Goal: Information Seeking & Learning: Learn about a topic

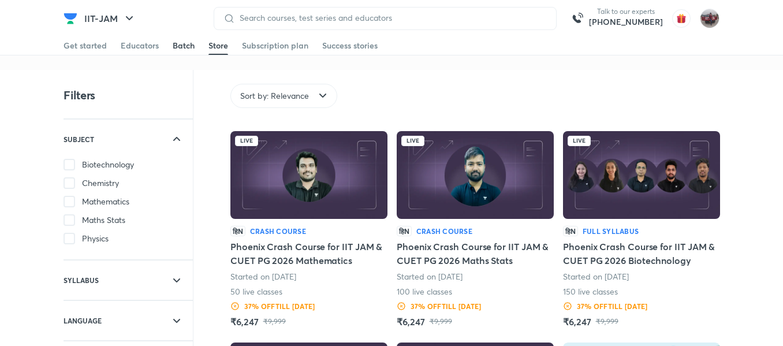
click at [179, 41] on div "Batch" at bounding box center [184, 46] width 22 height 12
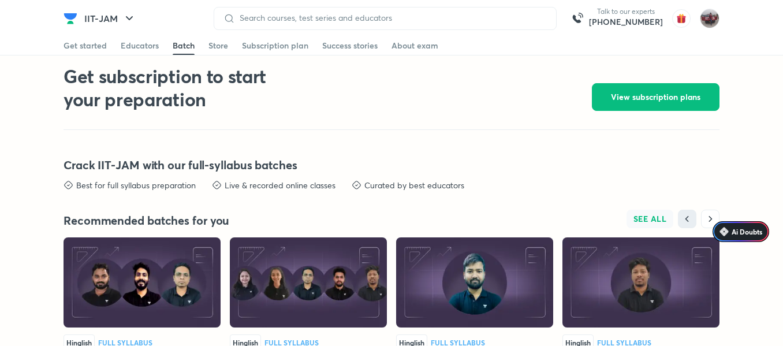
scroll to position [2269, 0]
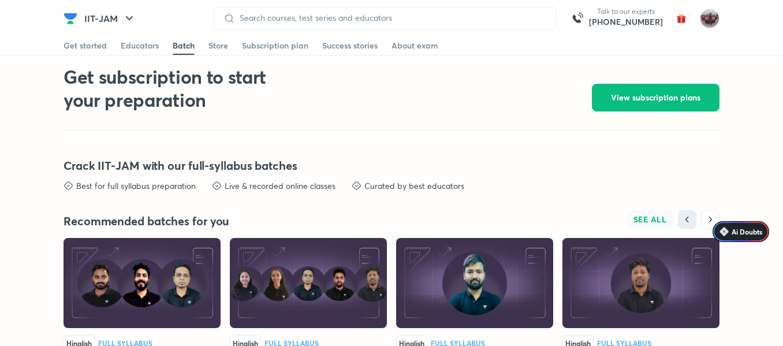
click at [649, 215] on span "SEE ALL" at bounding box center [649, 219] width 33 height 8
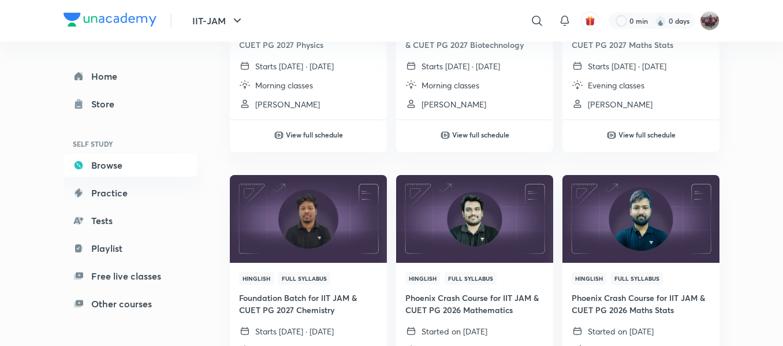
scroll to position [293, 0]
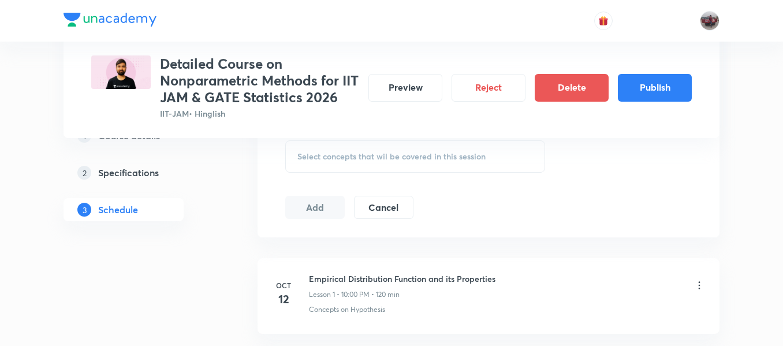
scroll to position [567, 0]
